Goal: Task Accomplishment & Management: Manage account settings

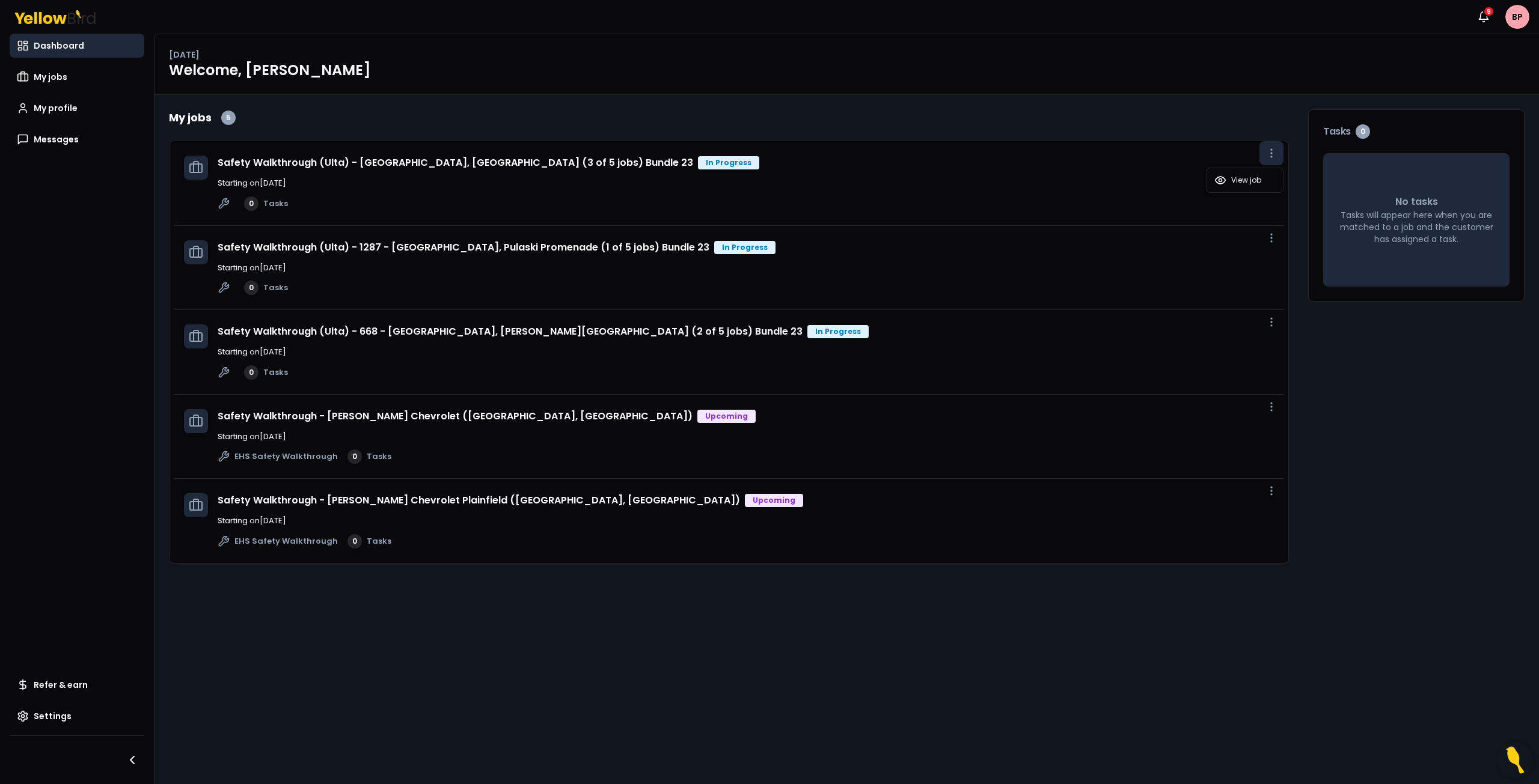
click at [1273, 156] on icon "button" at bounding box center [1272, 154] width 12 height 12
click at [1261, 183] on span "View job" at bounding box center [1247, 181] width 30 height 10
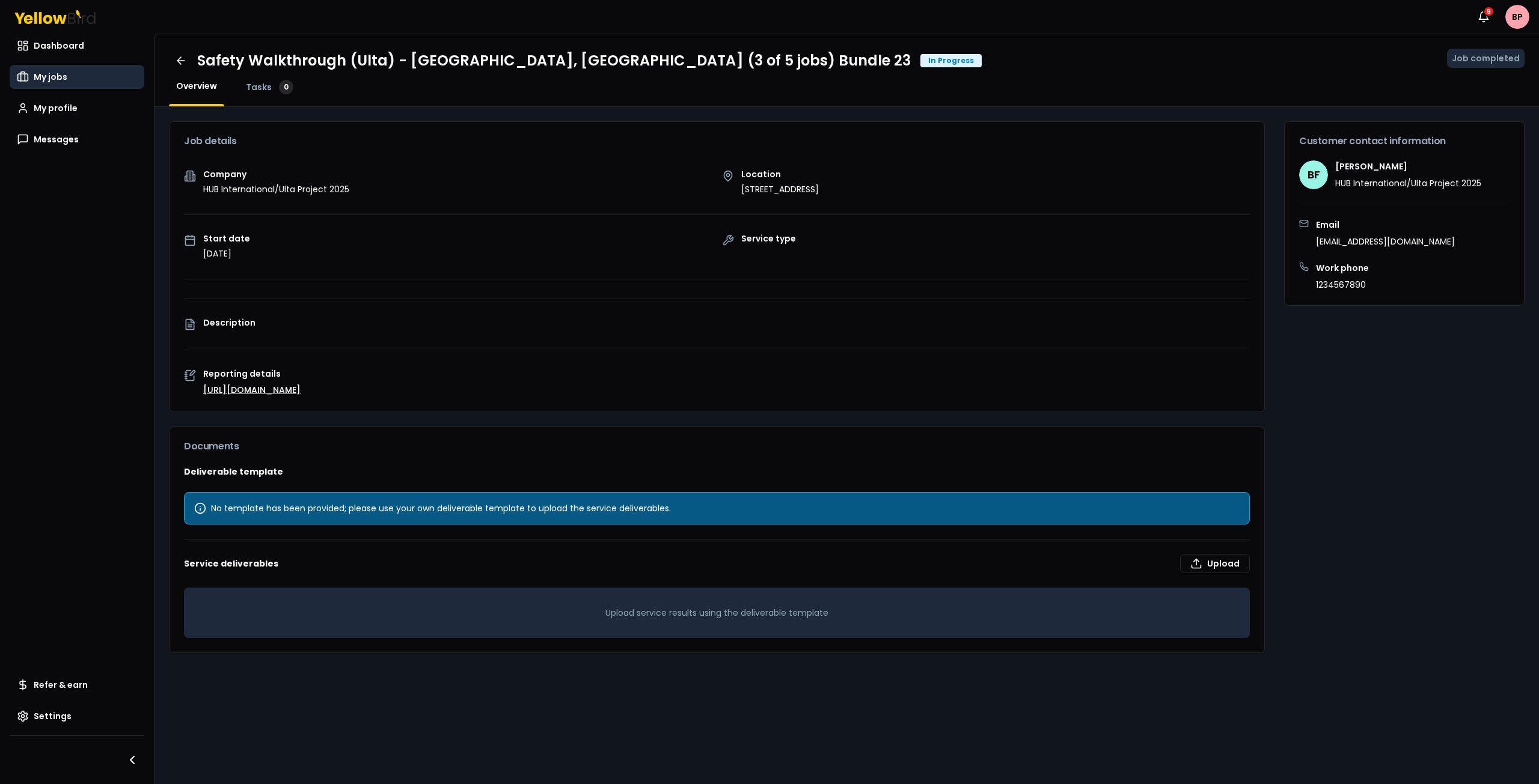
click at [57, 76] on span "My jobs" at bounding box center [51, 77] width 34 height 12
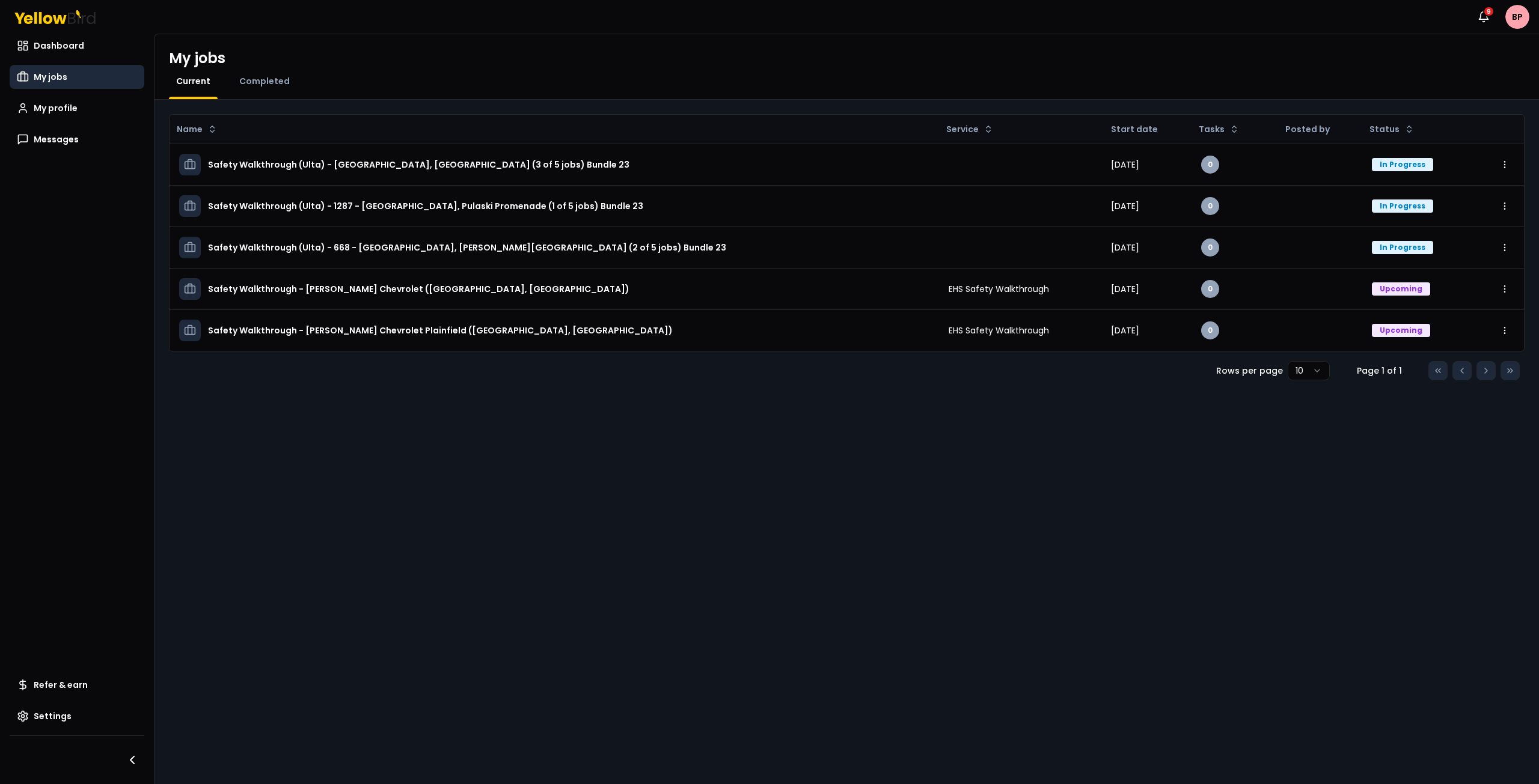
click at [276, 93] on div "Completed" at bounding box center [264, 87] width 65 height 24
click at [269, 83] on span "Completed" at bounding box center [264, 81] width 51 height 12
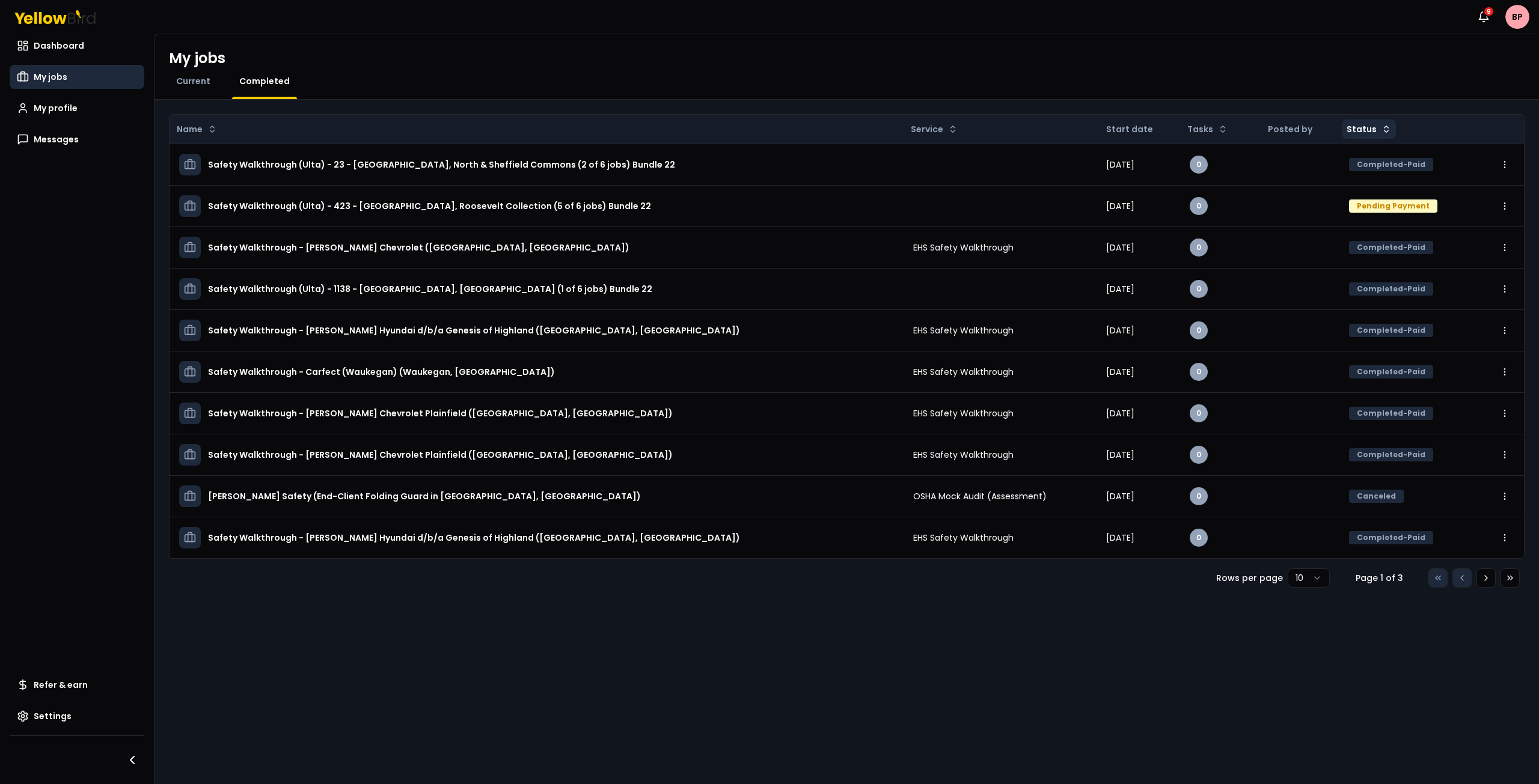
click at [1373, 137] on html "Notifications 9 BP Dashboard My jobs My profile Messages Refer & earn Settings …" at bounding box center [770, 392] width 1539 height 784
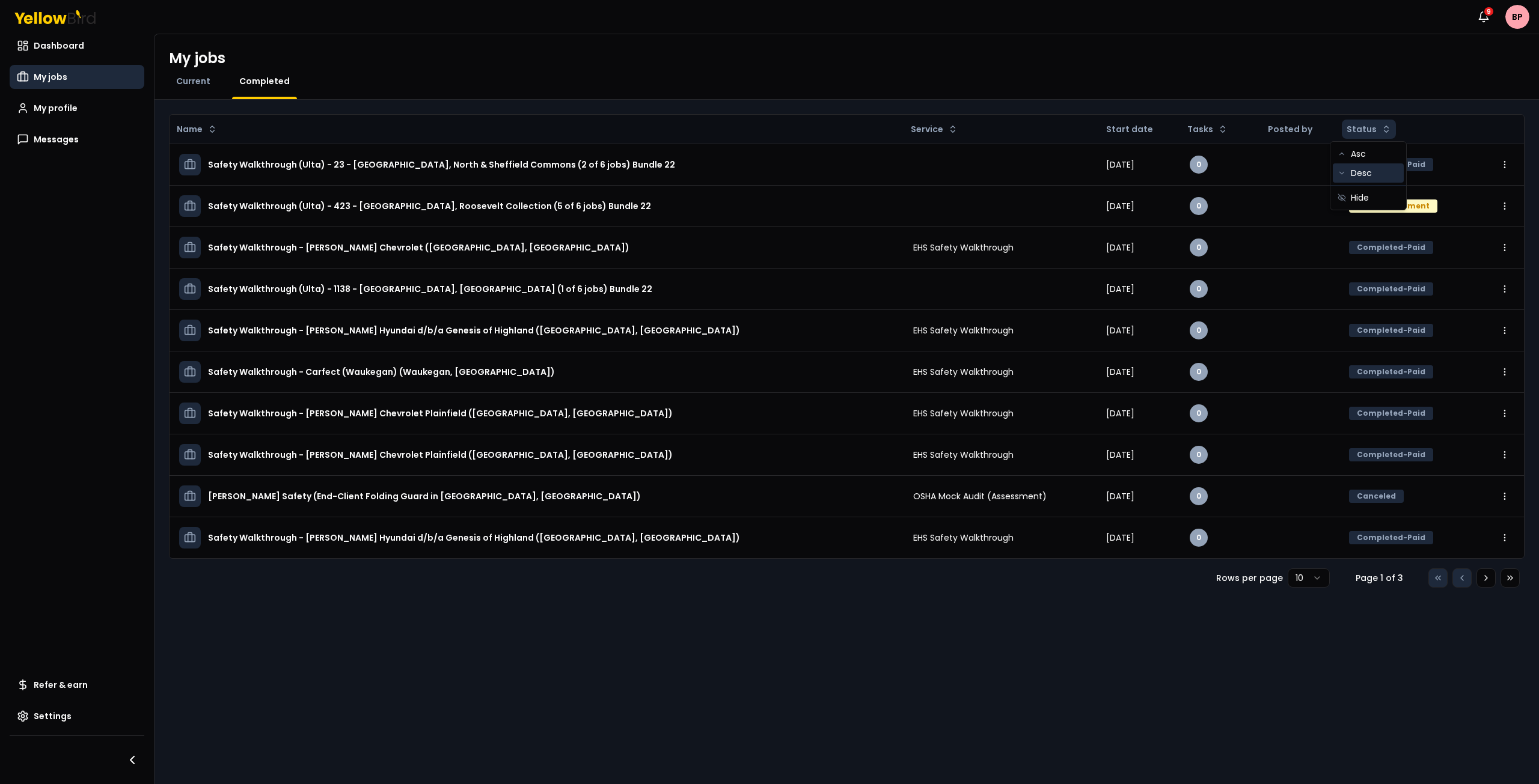
click at [1370, 173] on div "Desc" at bounding box center [1367, 173] width 71 height 19
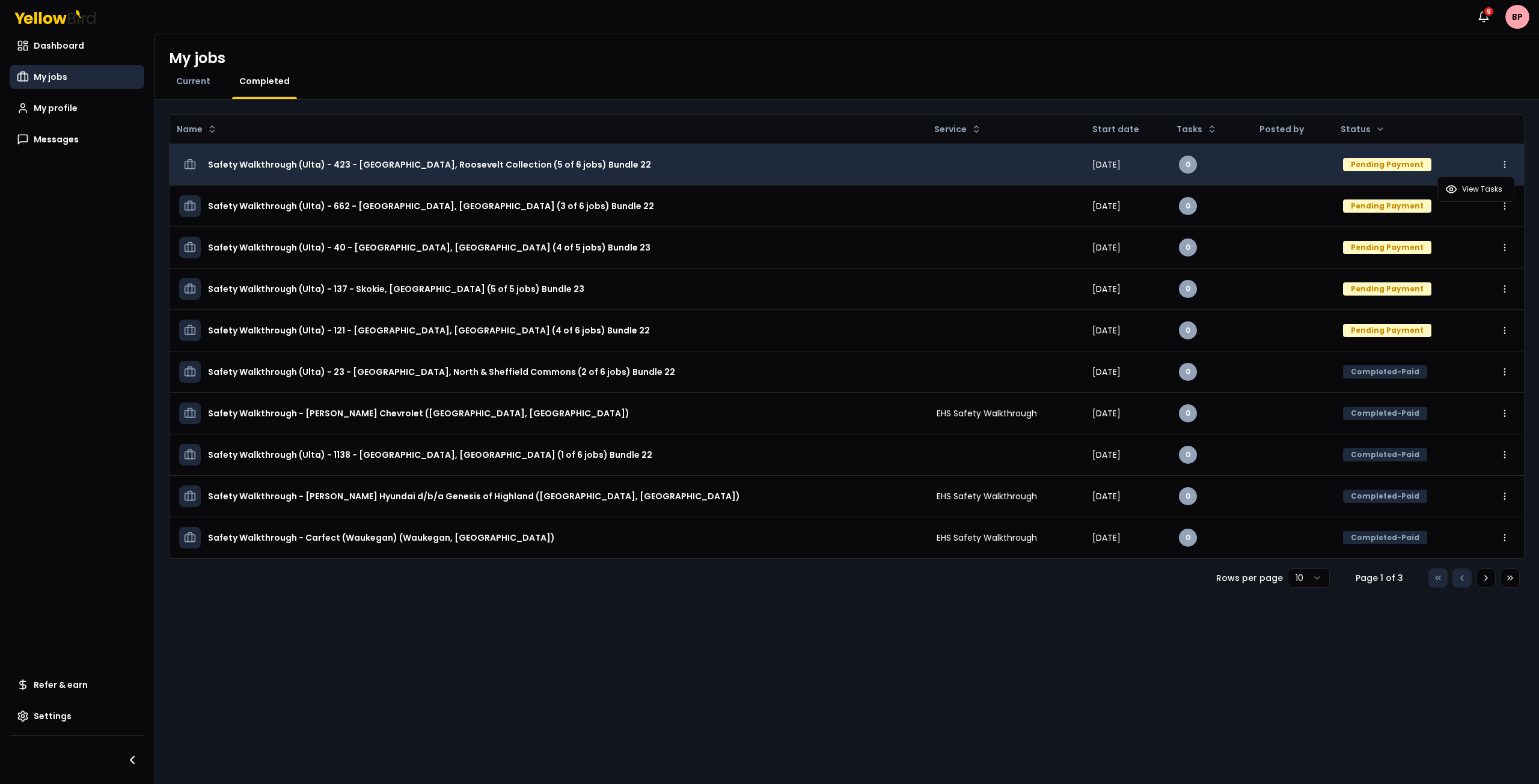
click at [1501, 167] on html "Notifications 9 BP Dashboard My jobs My profile Messages Refer & earn Settings …" at bounding box center [770, 392] width 1539 height 784
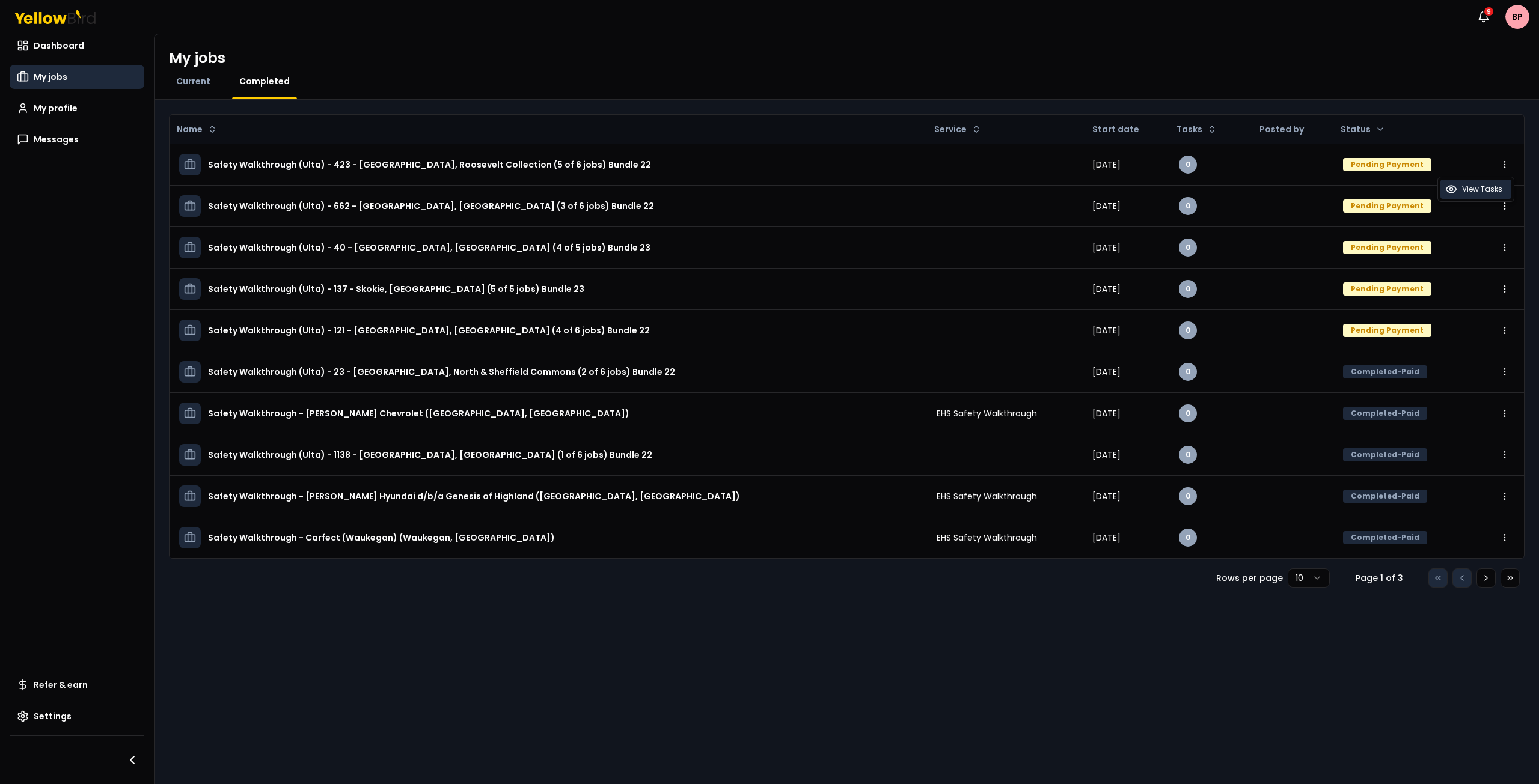
click at [1493, 192] on span "View Tasks" at bounding box center [1482, 190] width 40 height 10
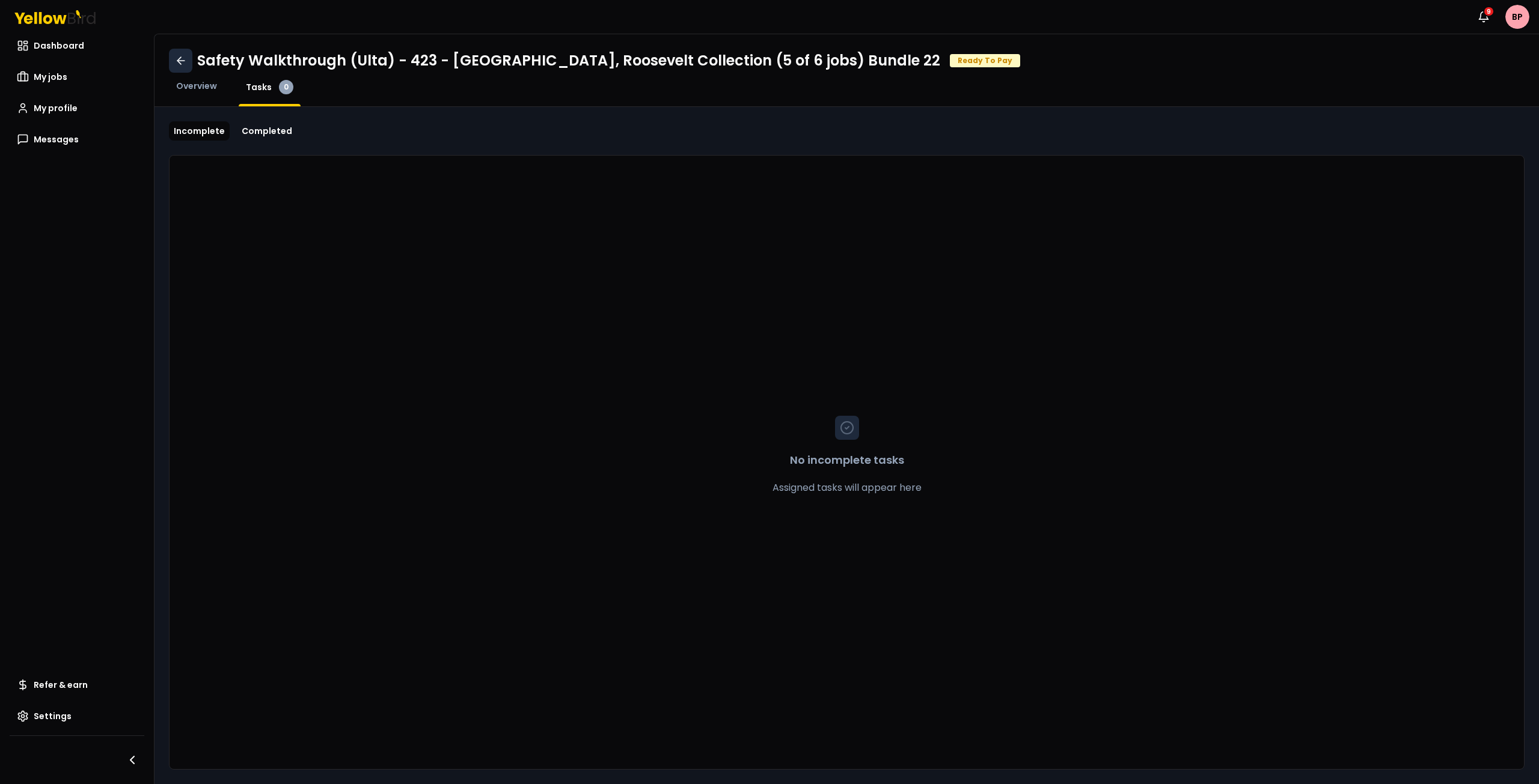
click at [184, 60] on icon at bounding box center [181, 61] width 12 height 12
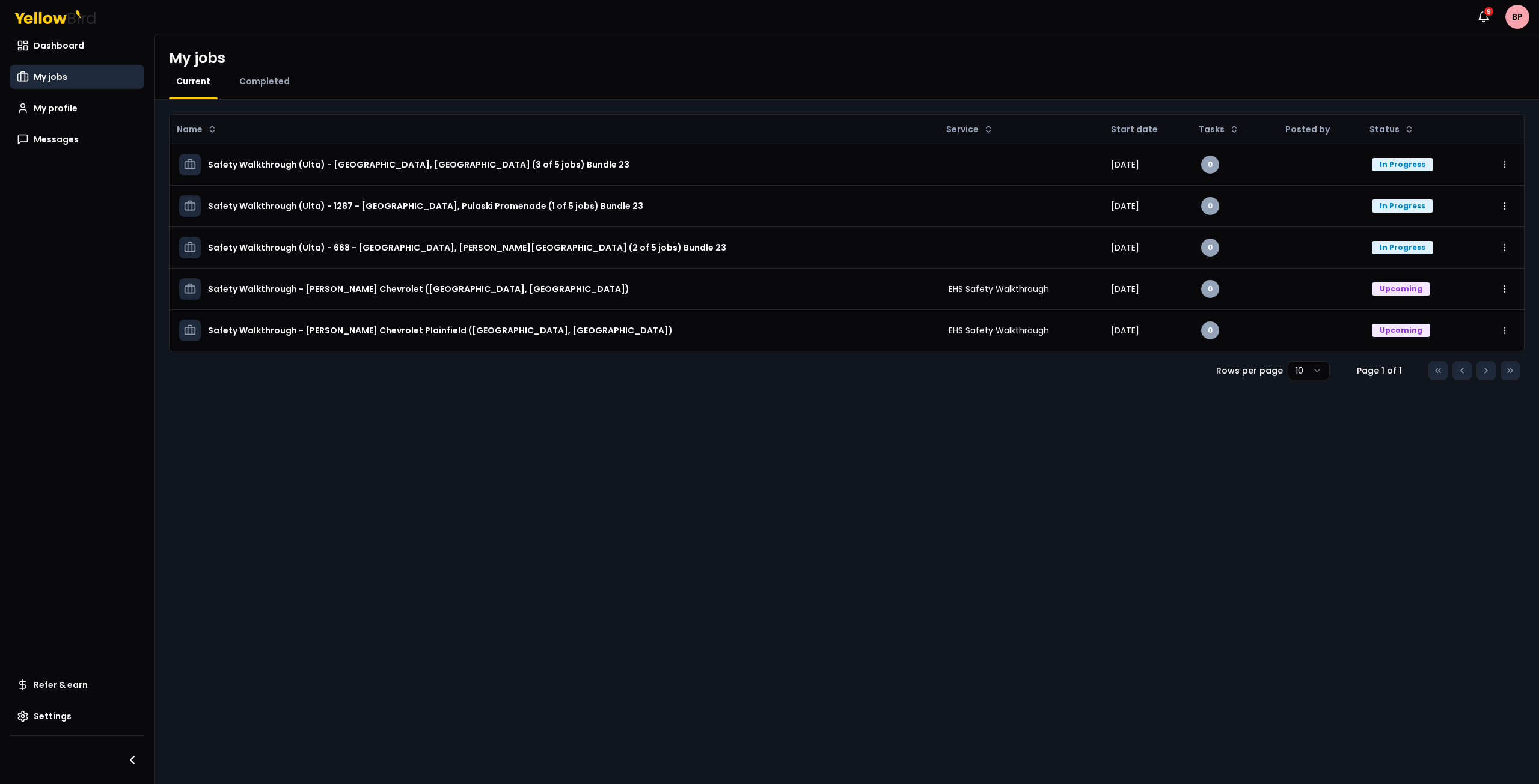
click at [268, 101] on div "Name Service Start date Tasks Posted by Status Safety Walkthrough (Ulta) - [GEO…" at bounding box center [846, 442] width 1384 height 684
click at [272, 85] on span "Completed" at bounding box center [264, 81] width 51 height 12
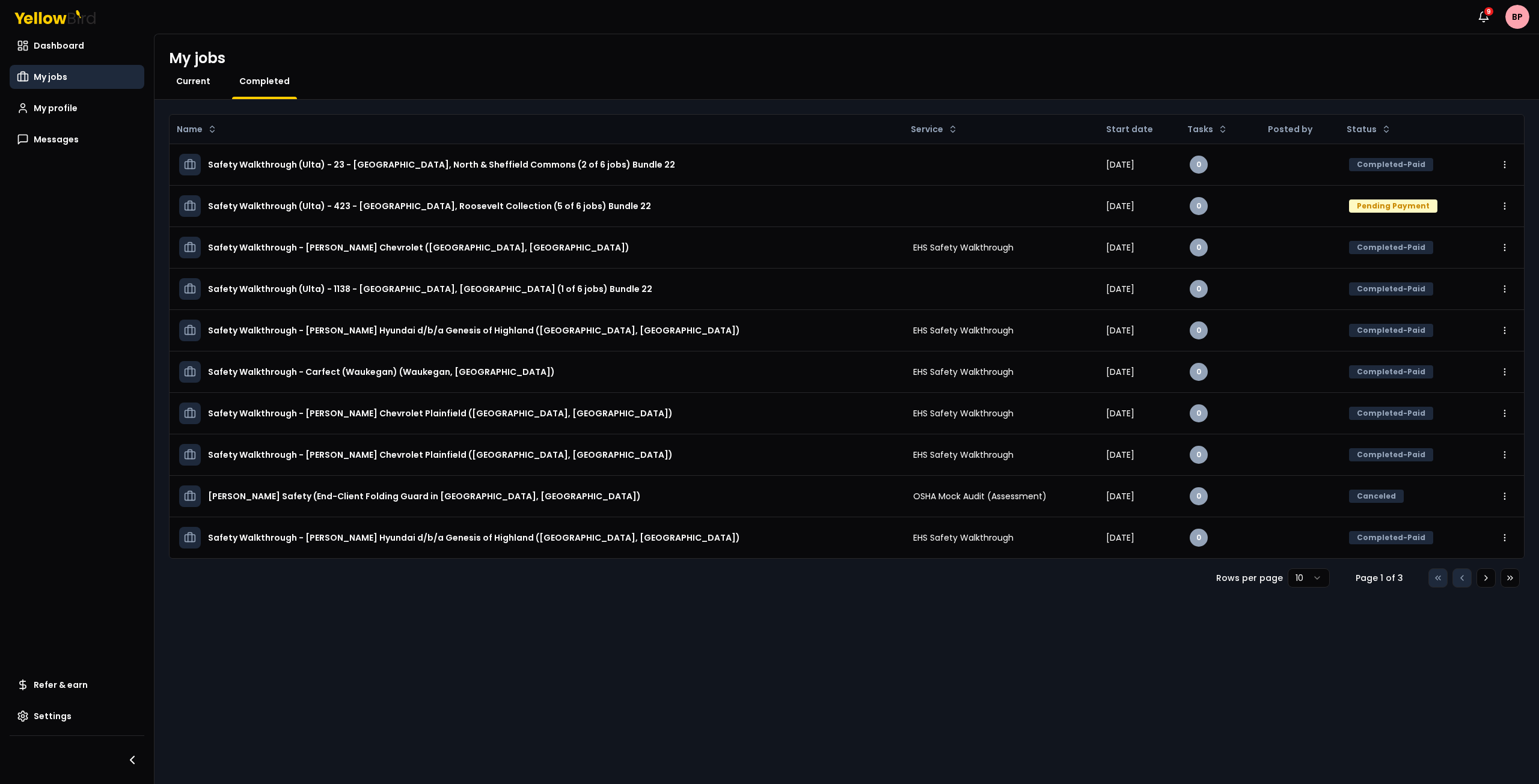
click at [198, 81] on span "Current" at bounding box center [193, 81] width 34 height 12
